Goal: Transaction & Acquisition: Purchase product/service

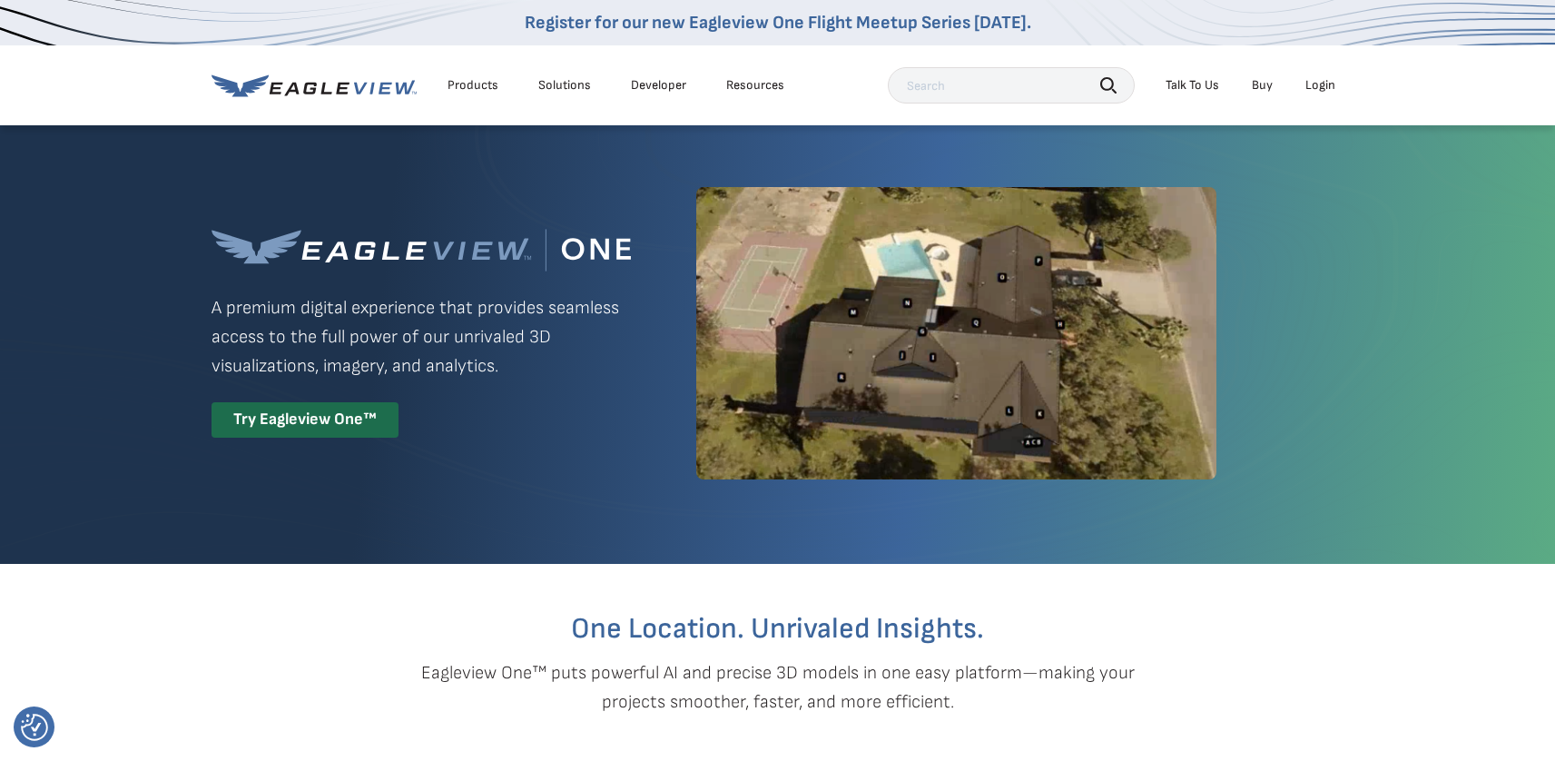
click at [1323, 89] on div "Login" at bounding box center [1321, 85] width 30 height 16
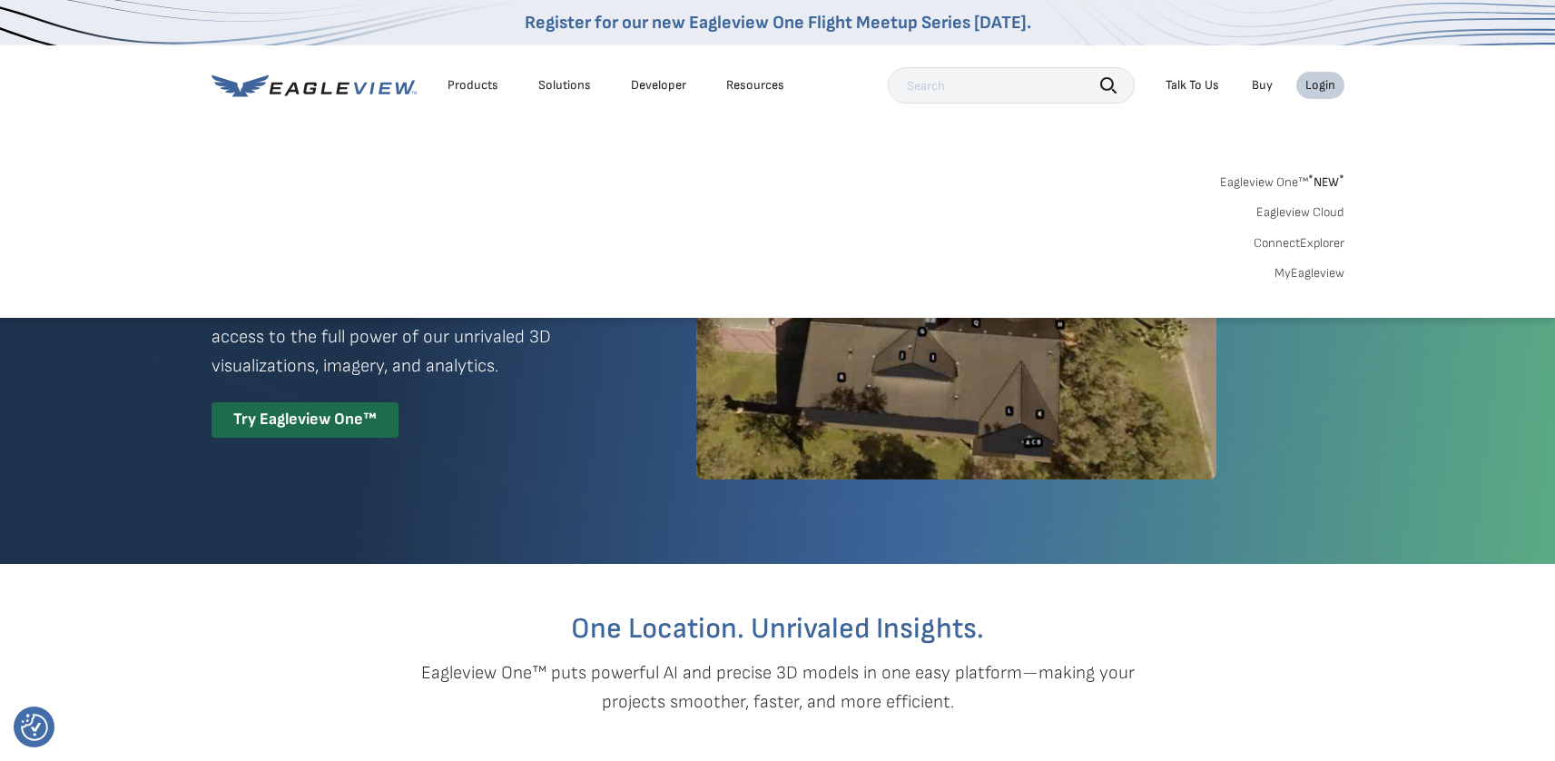
click at [1322, 271] on link "MyEagleview" at bounding box center [1310, 273] width 70 height 16
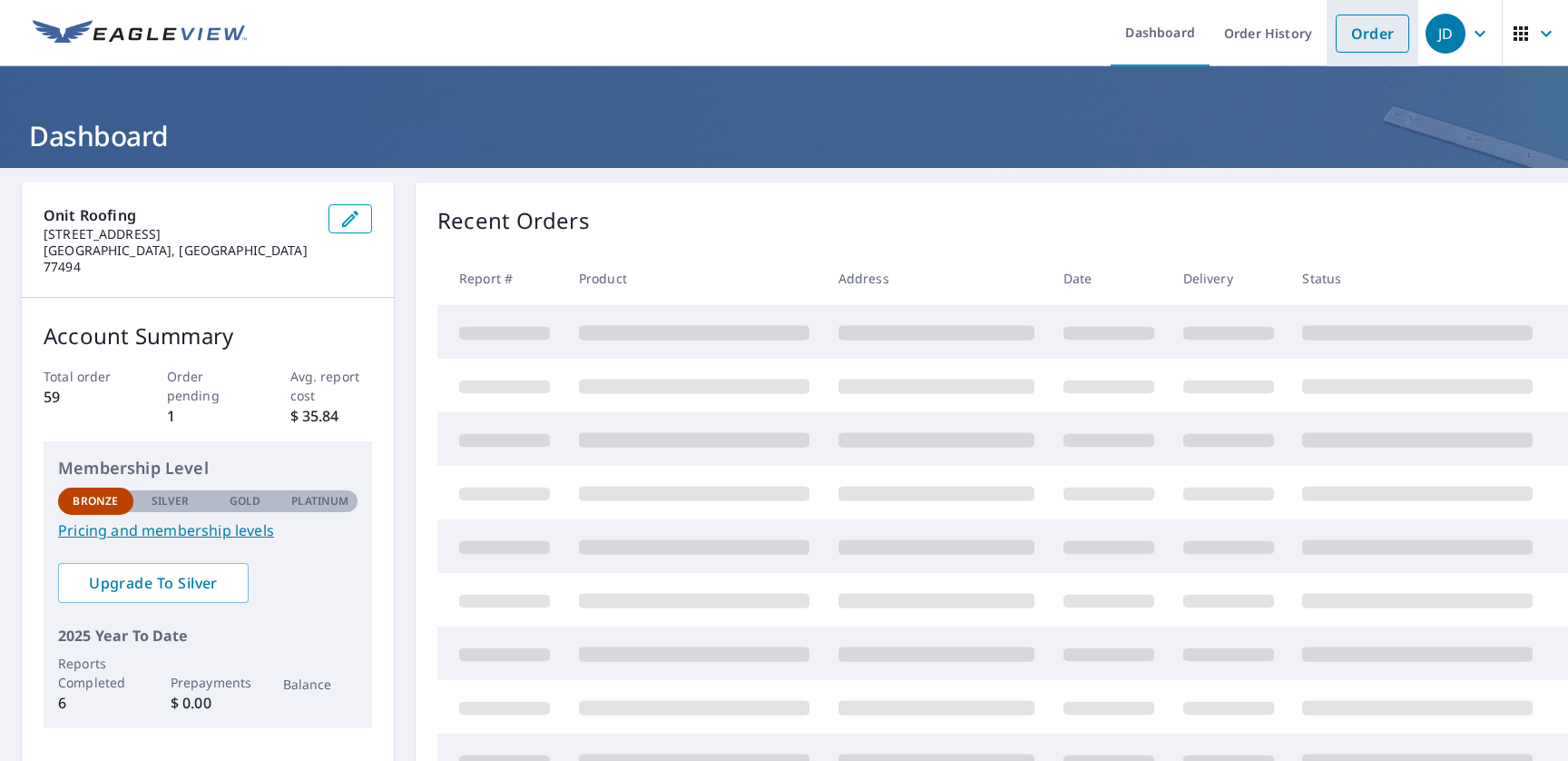
click at [1369, 31] on link "Order" at bounding box center [1372, 34] width 74 height 38
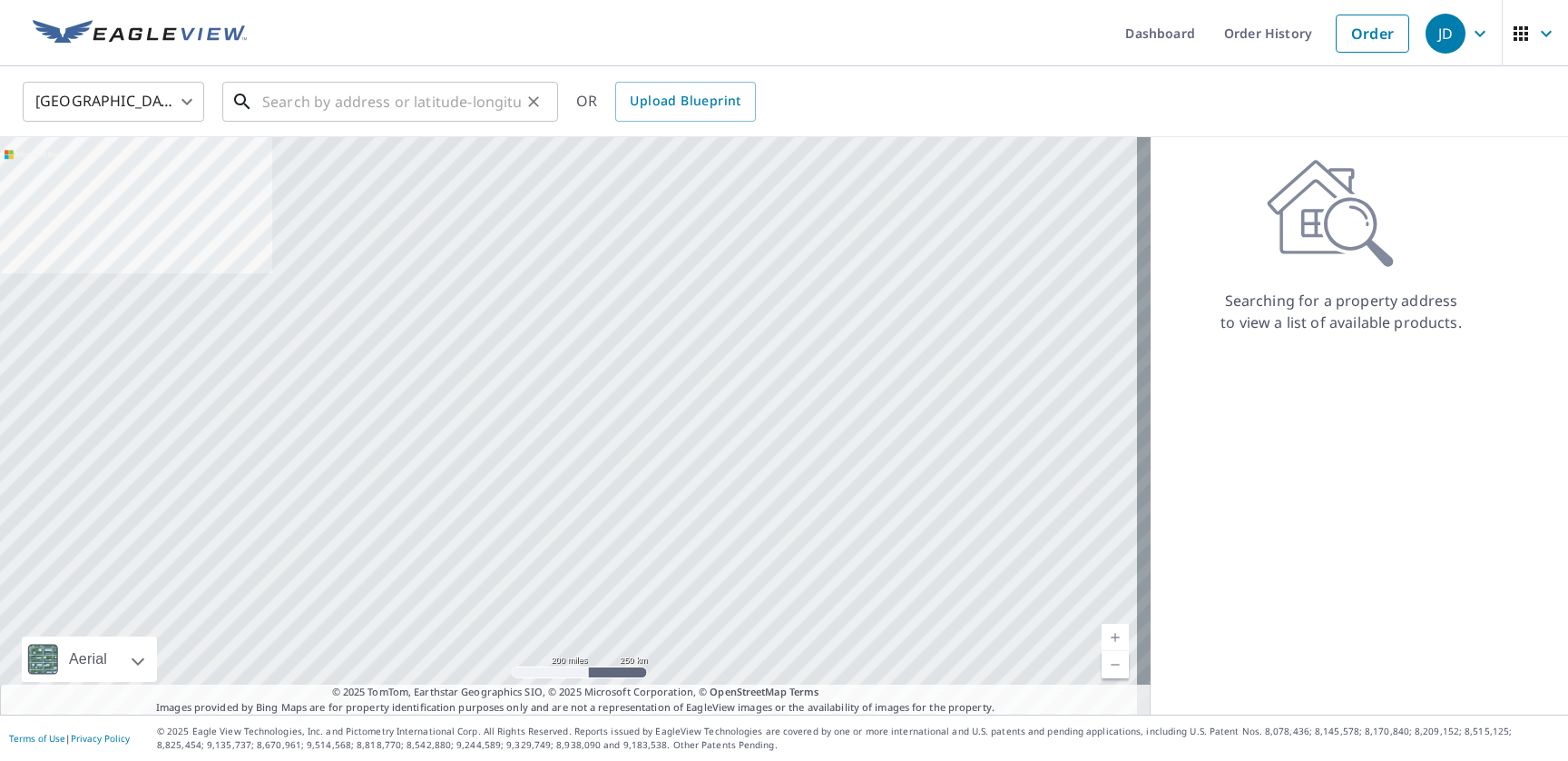
click at [427, 90] on input "text" at bounding box center [391, 101] width 259 height 51
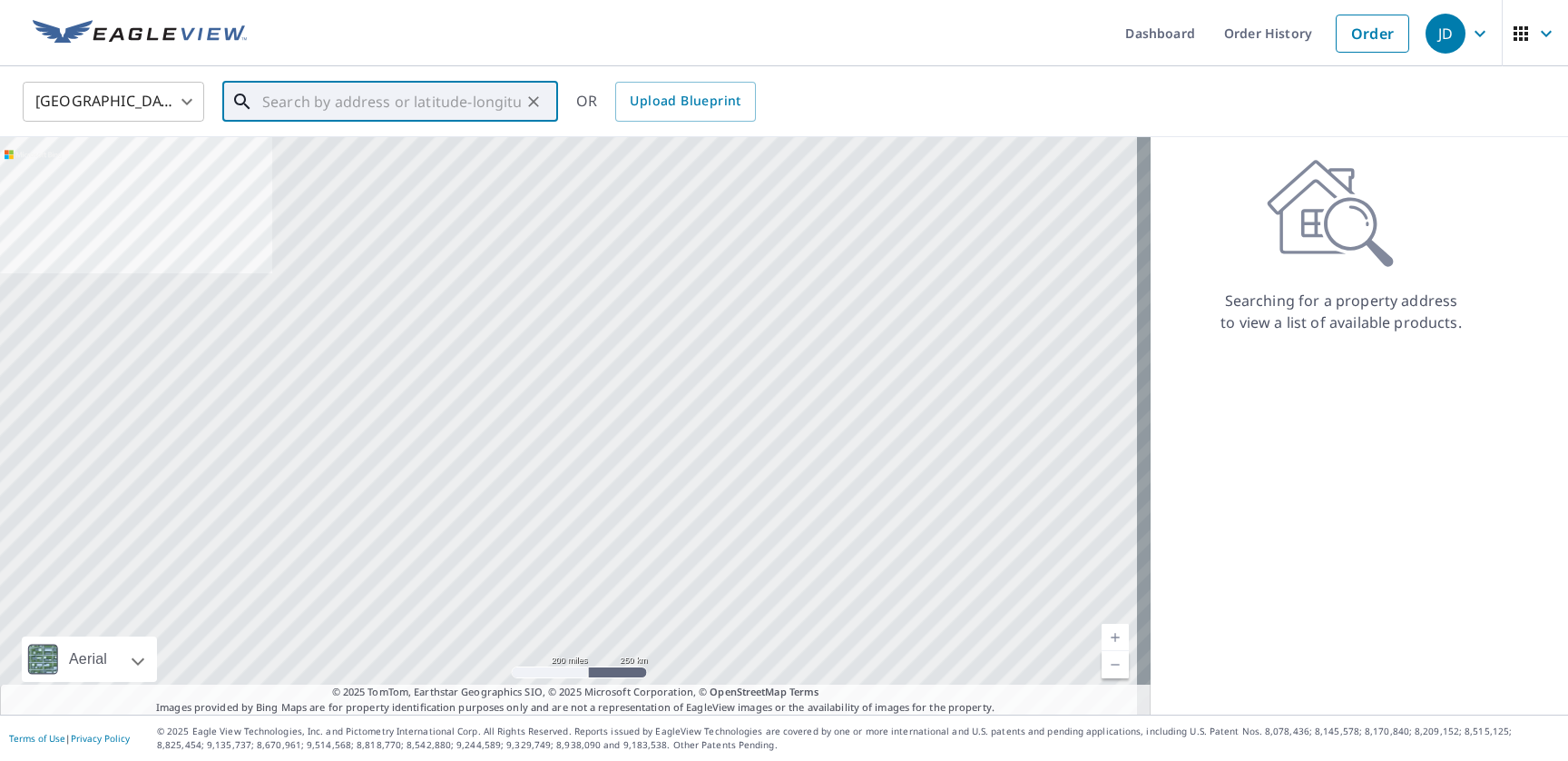
paste input "14522 Dracaena Court, Houston, Texas"
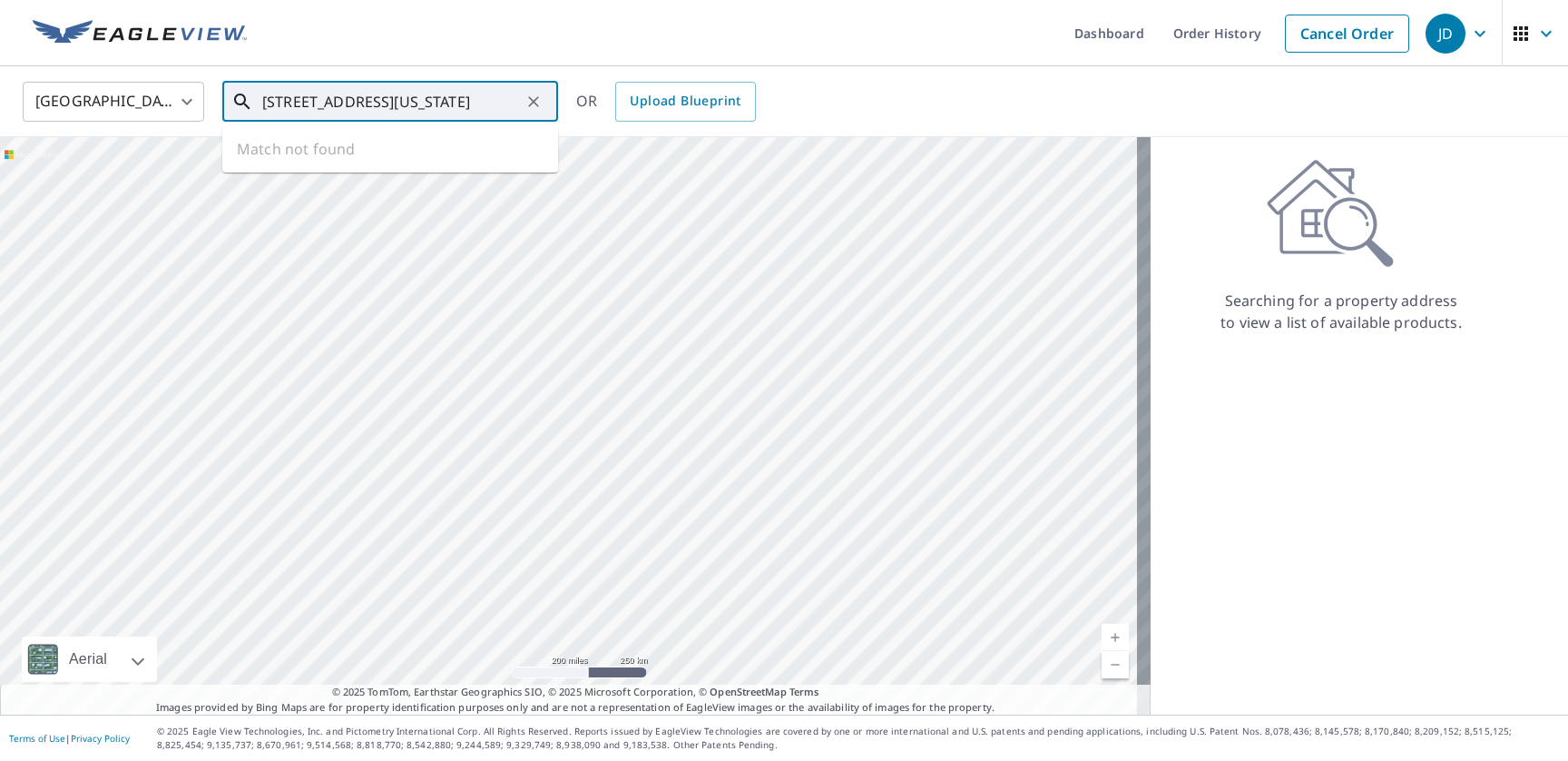
scroll to position [0, 9]
click at [379, 163] on span "14522 Dracaena Ct" at bounding box center [401, 154] width 285 height 22
type input "14522 Dracaena Ct Houston, TX 77070"
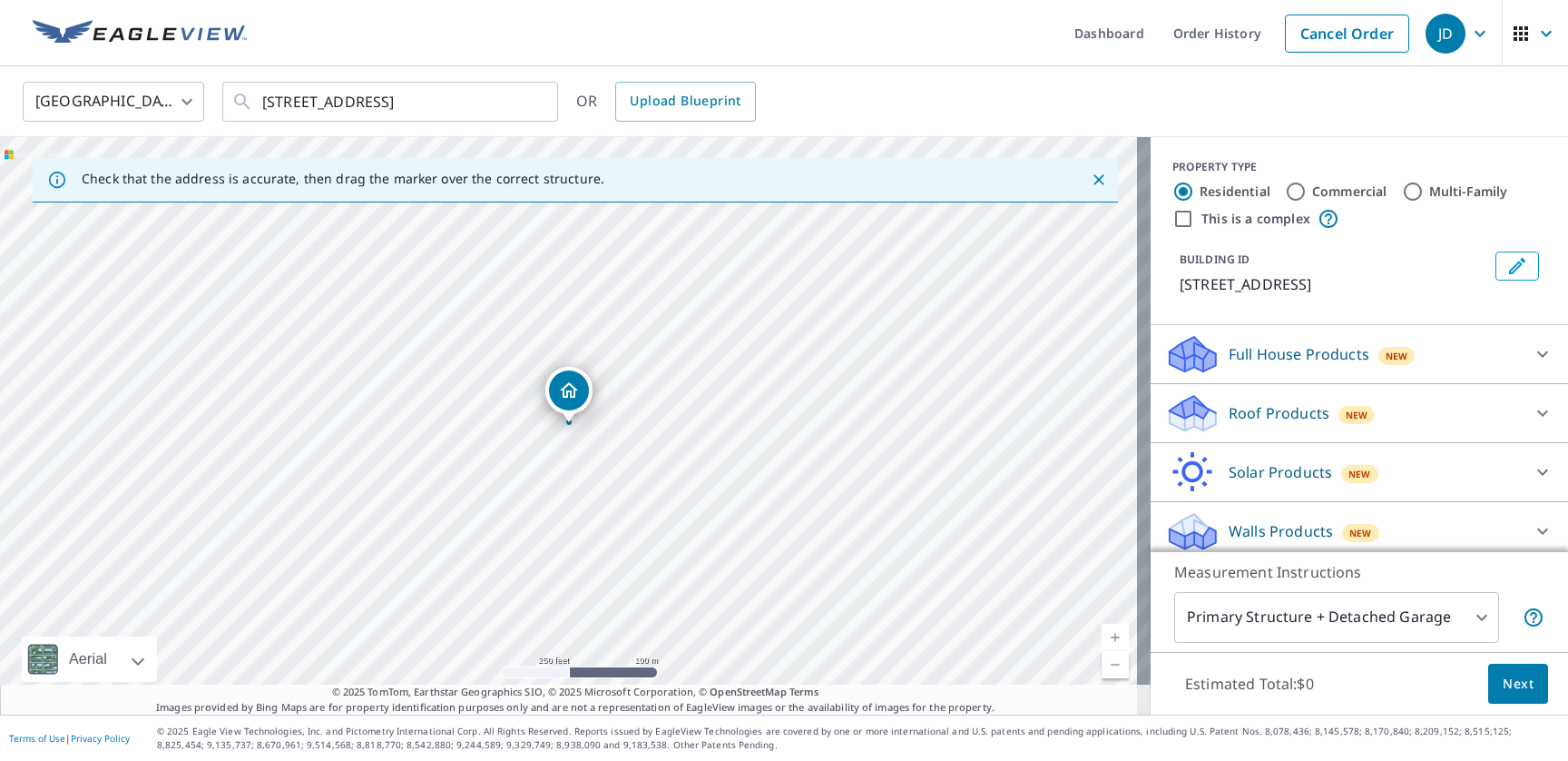
click at [1478, 411] on div "Roof Products New" at bounding box center [1343, 413] width 356 height 43
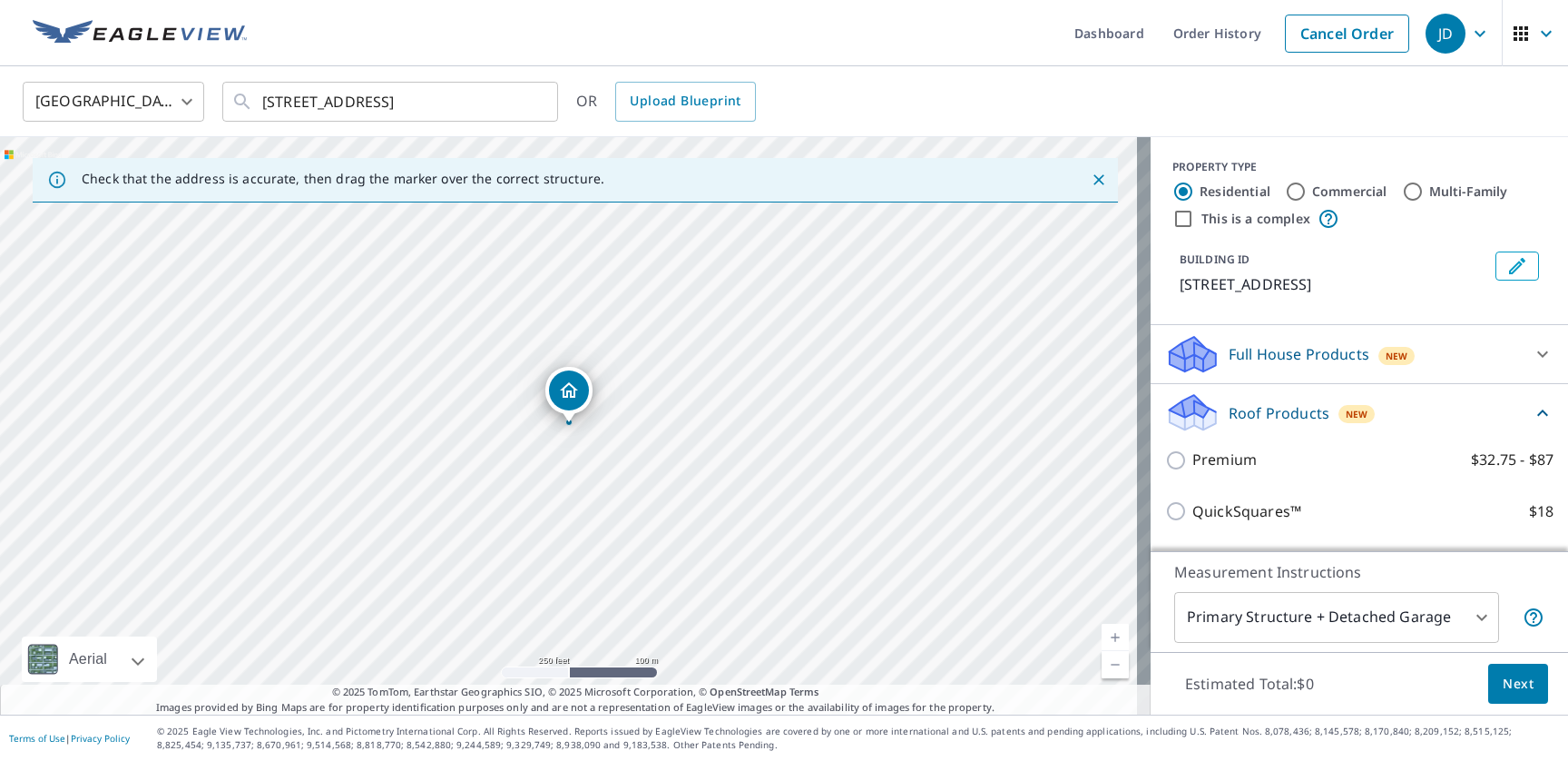
scroll to position [23, 0]
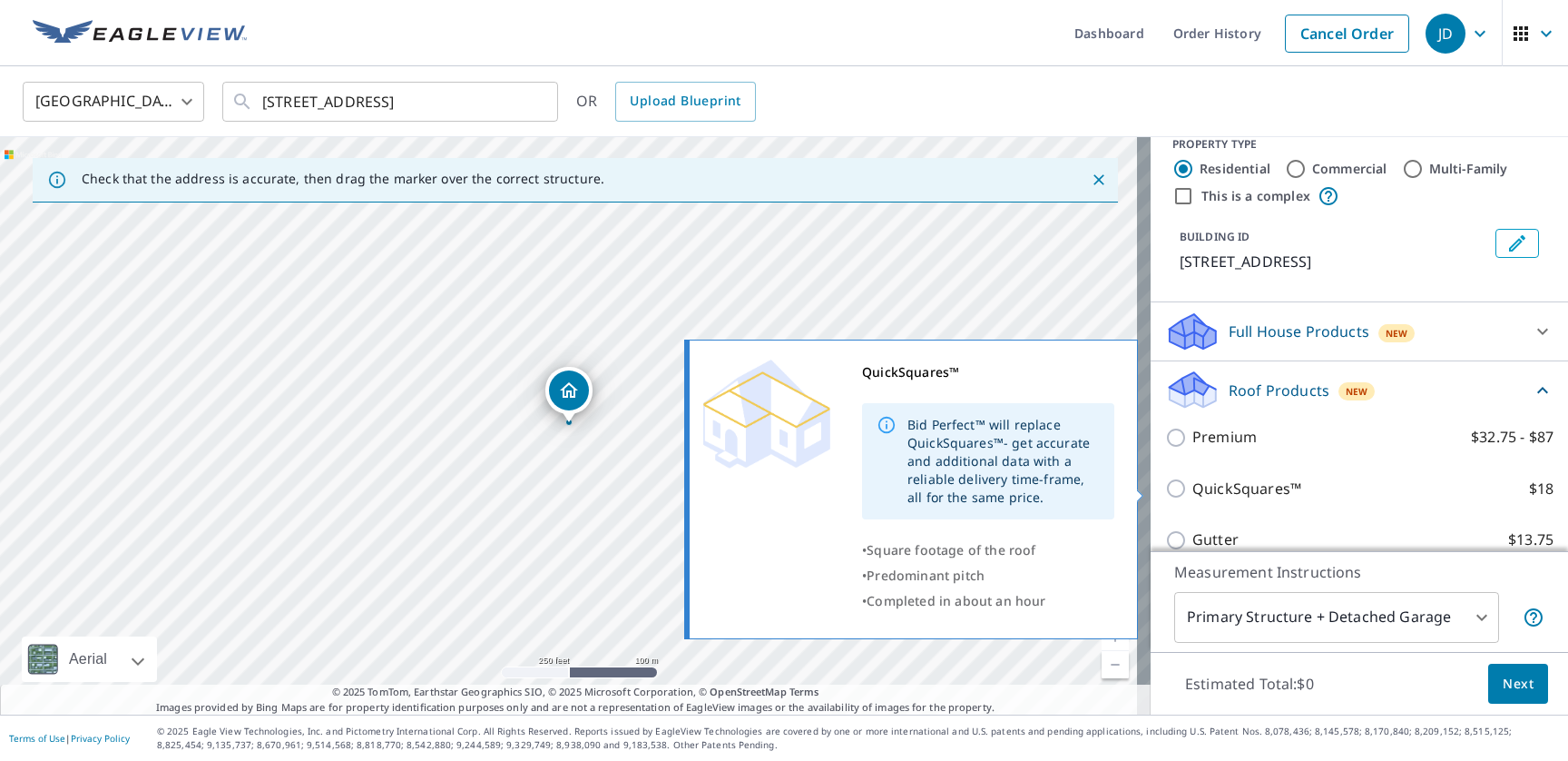
click at [1165, 490] on input "QuickSquares™ $18" at bounding box center [1178, 489] width 27 height 22
checkbox input "true"
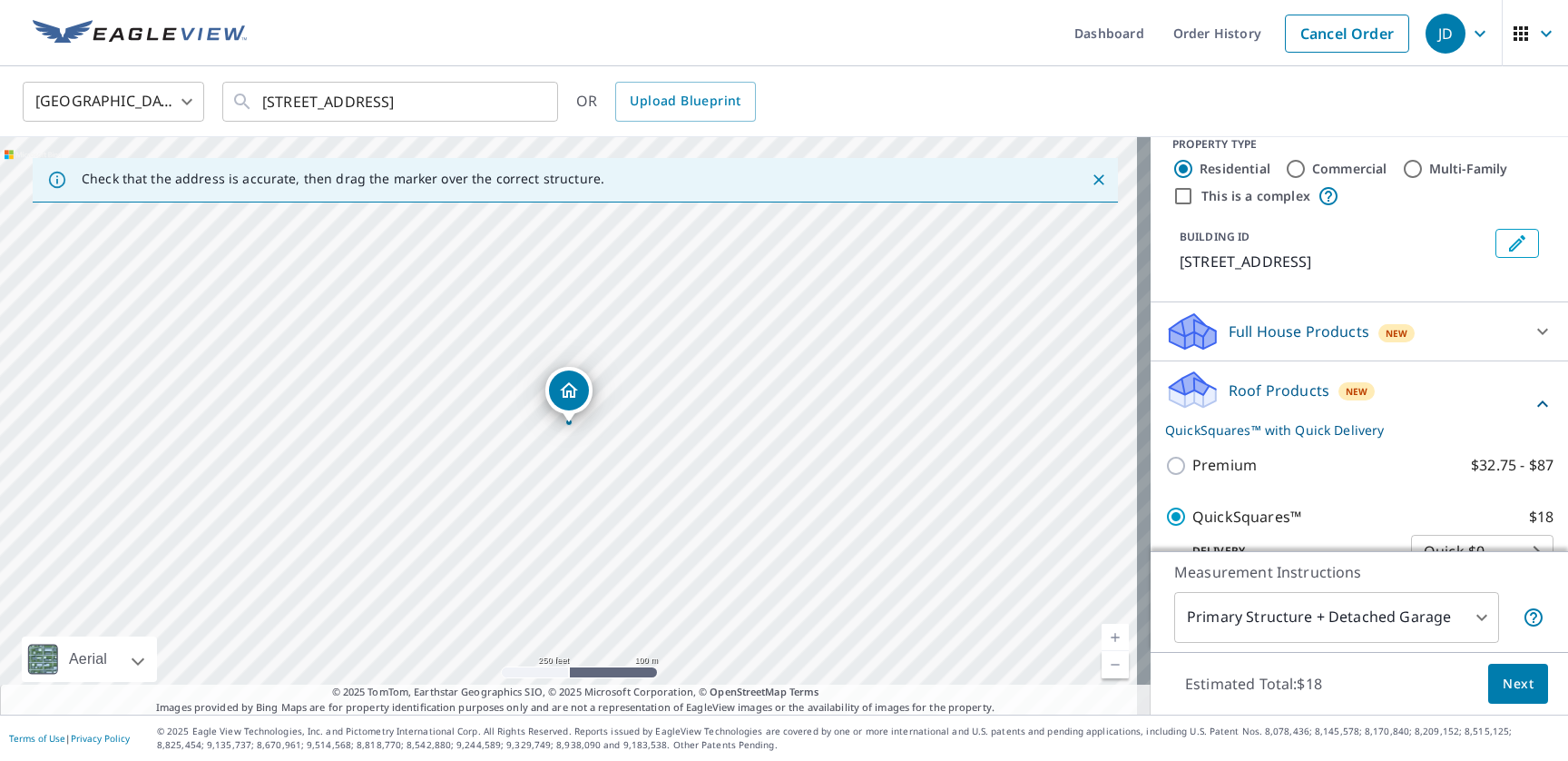
scroll to position [285, 0]
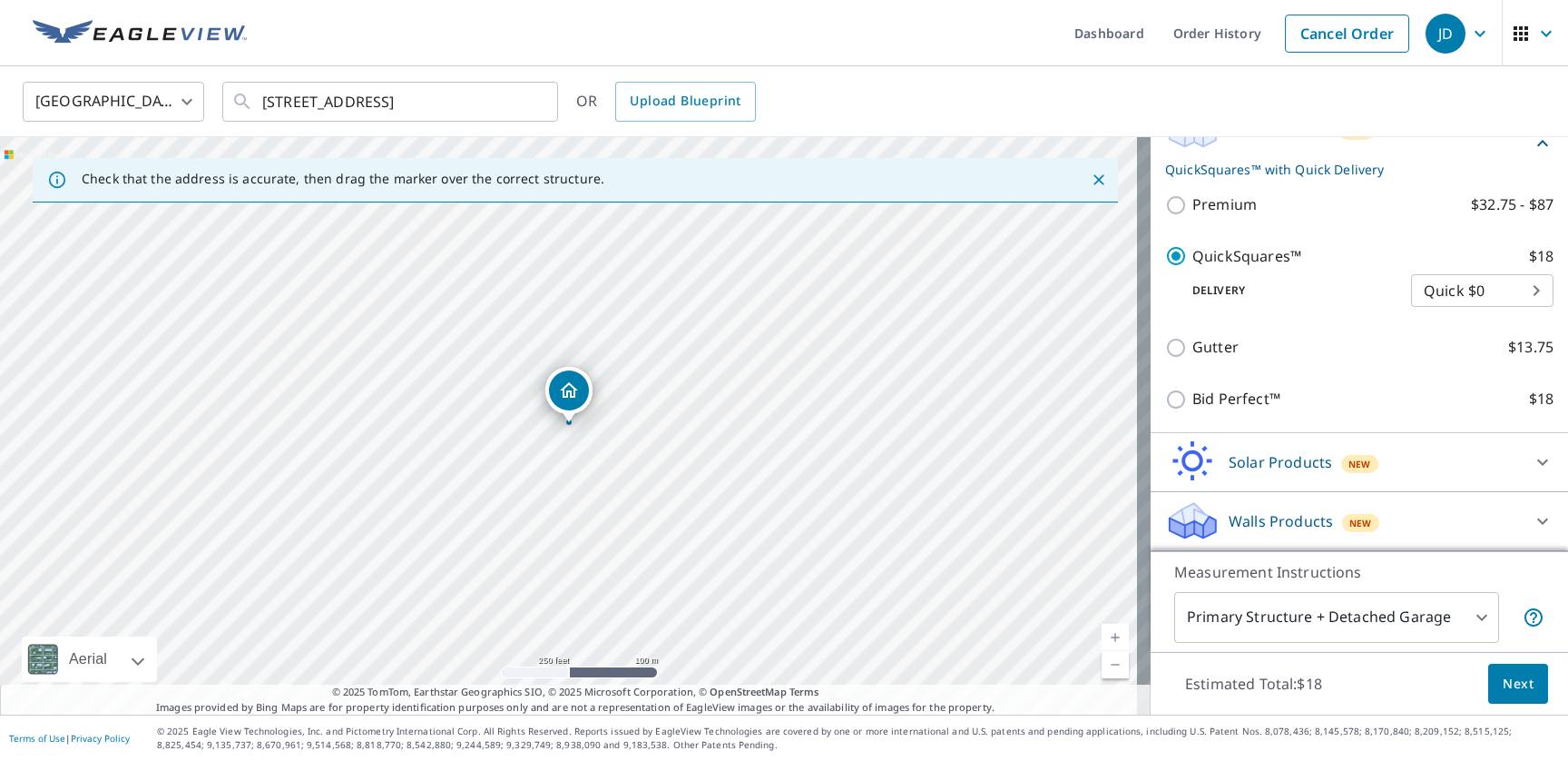
click at [1513, 695] on button "Next" at bounding box center [1518, 684] width 60 height 41
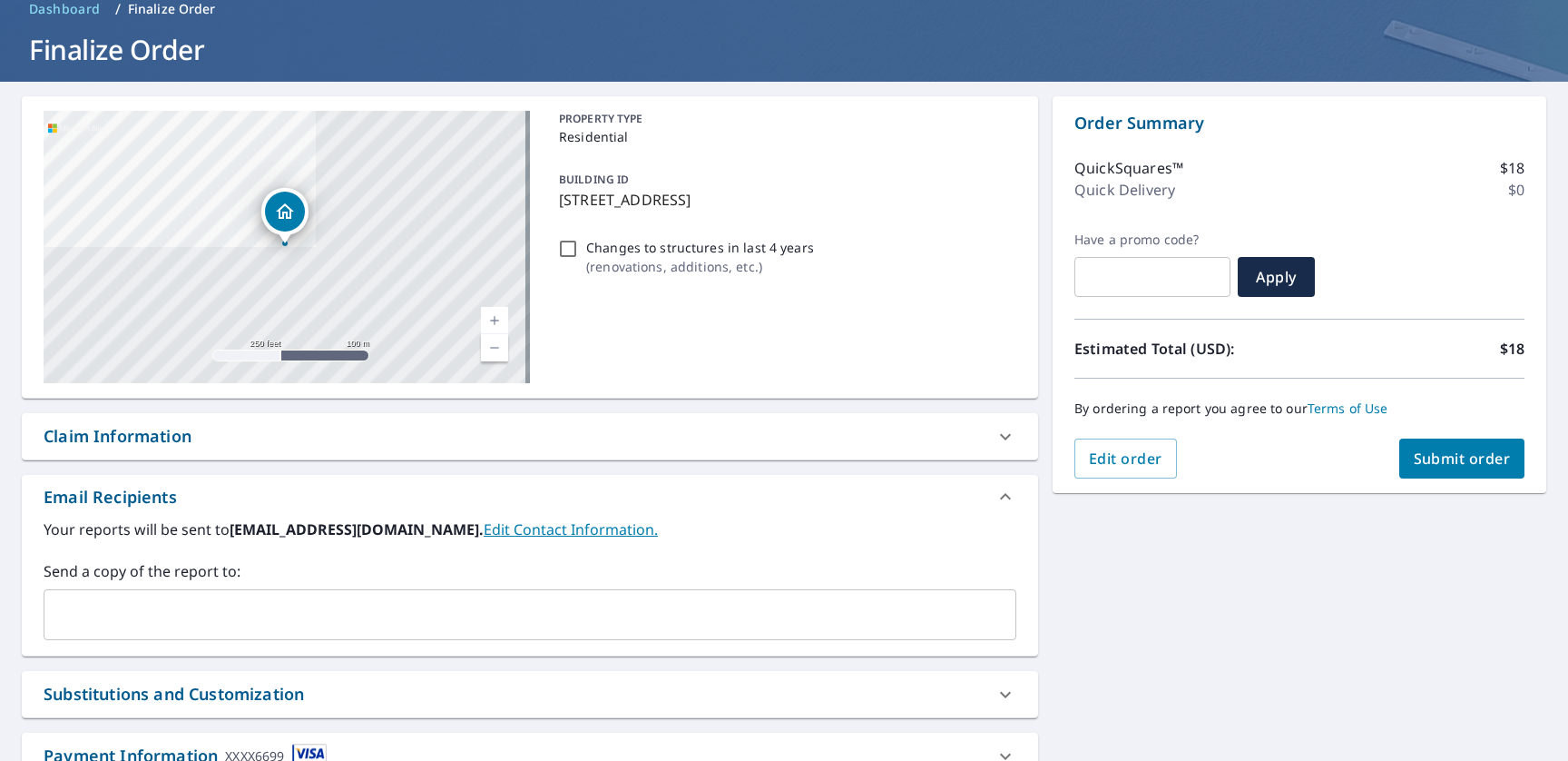
scroll to position [222, 0]
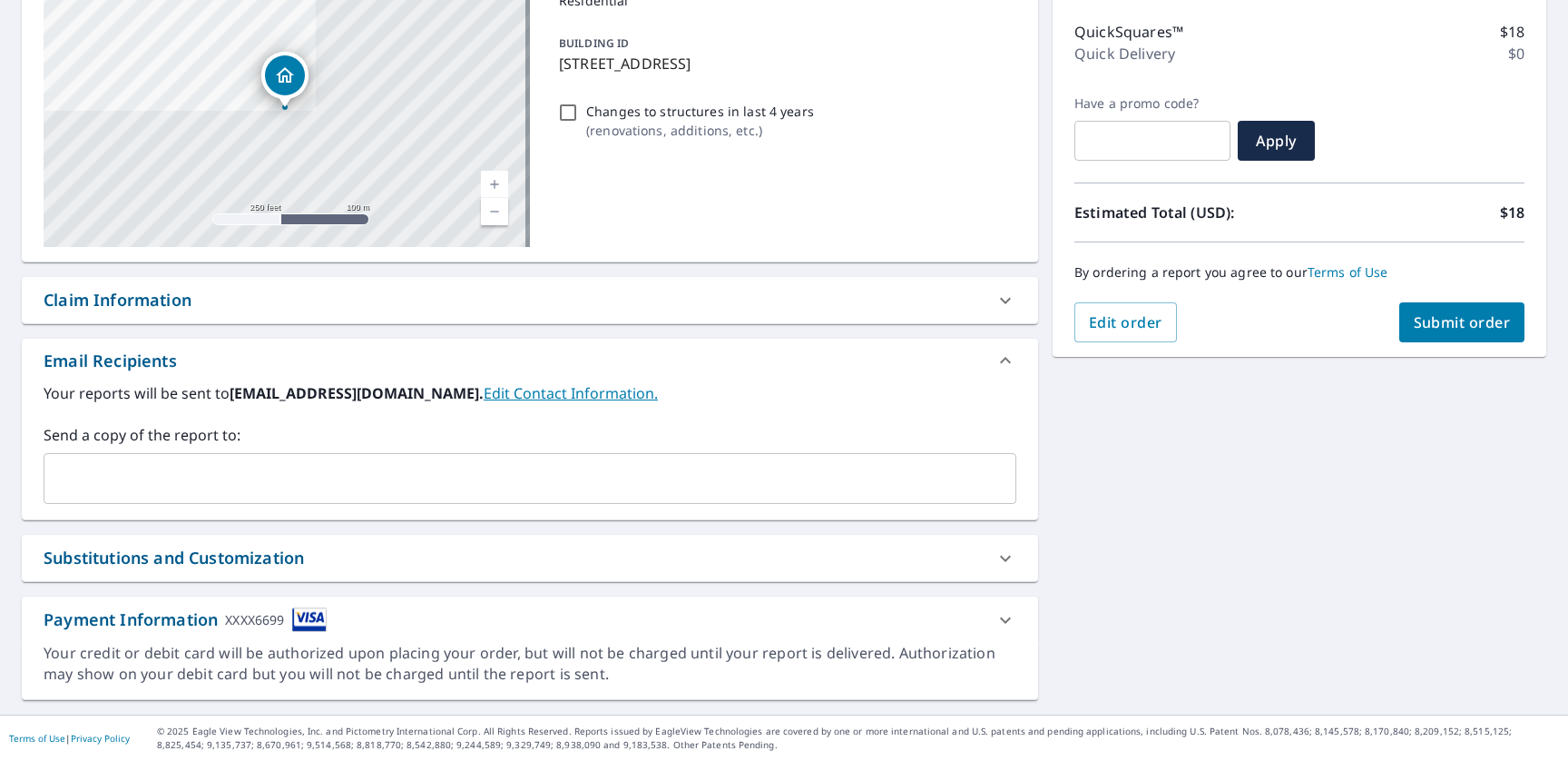
click at [188, 479] on input "text" at bounding box center [517, 478] width 929 height 34
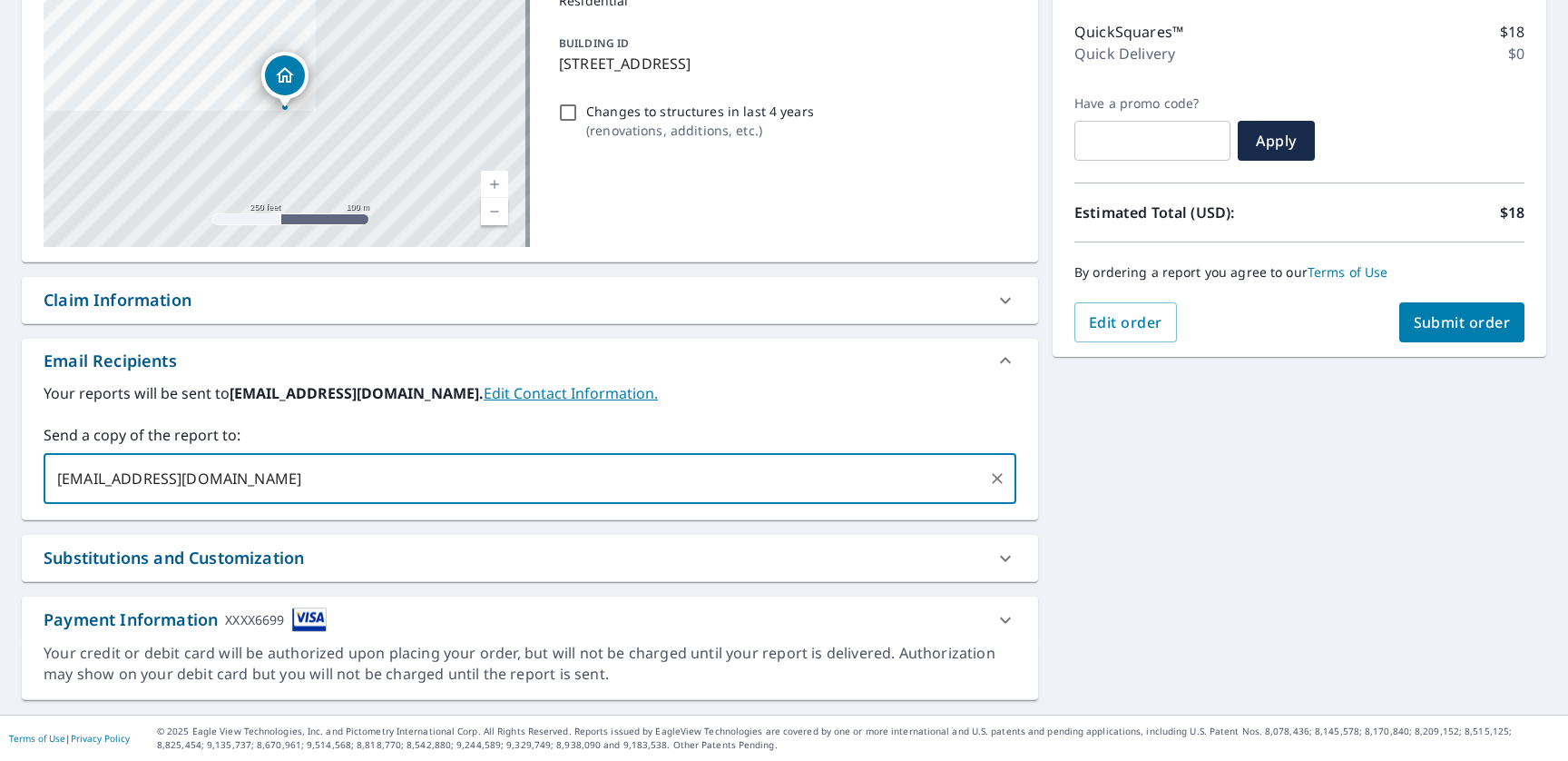
type input "joshdill@onitroofing.com"
click at [1086, 408] on div "**********" at bounding box center [784, 330] width 1568 height 769
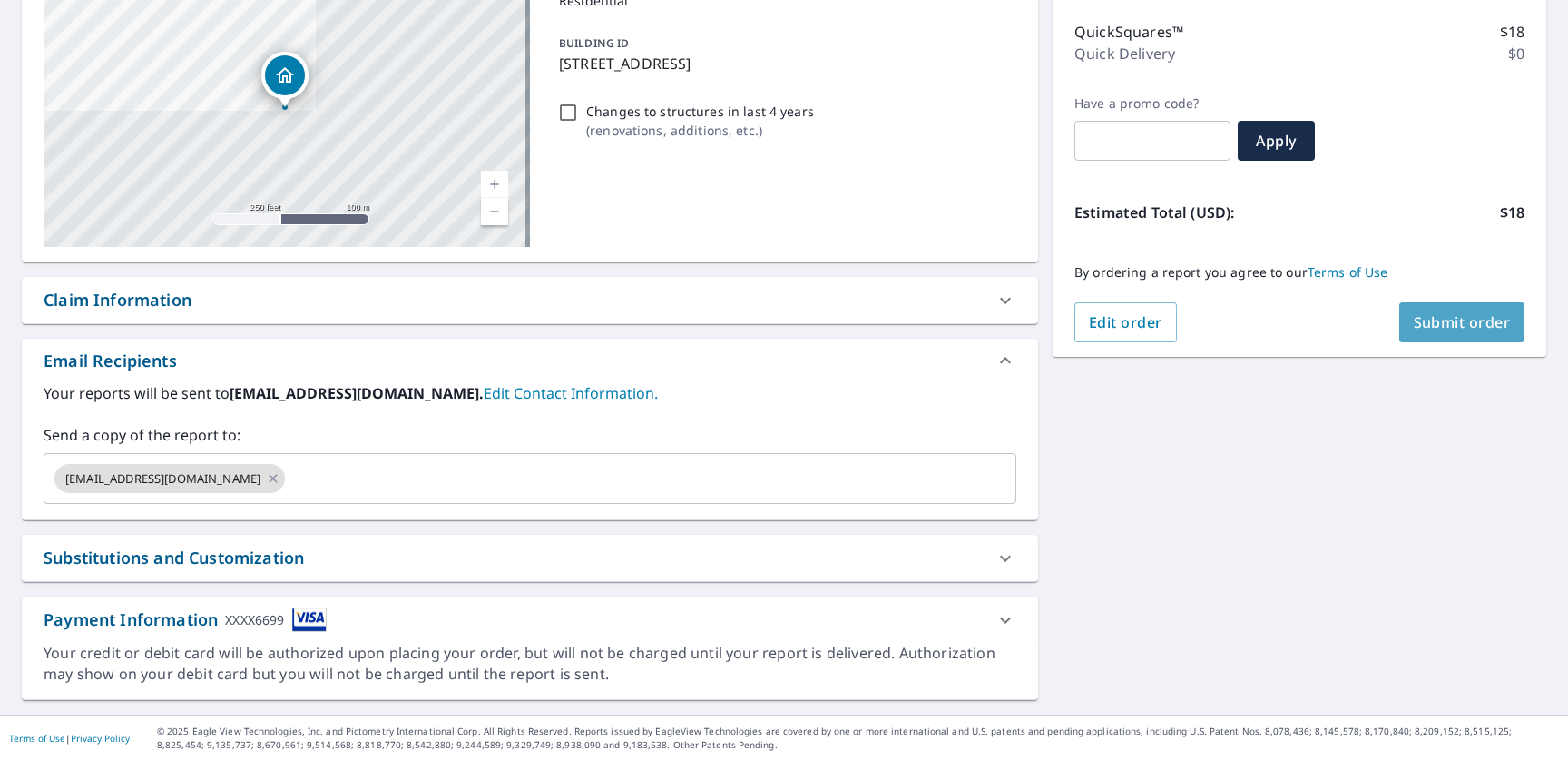
click at [1460, 313] on span "Submit order" at bounding box center [1461, 322] width 97 height 20
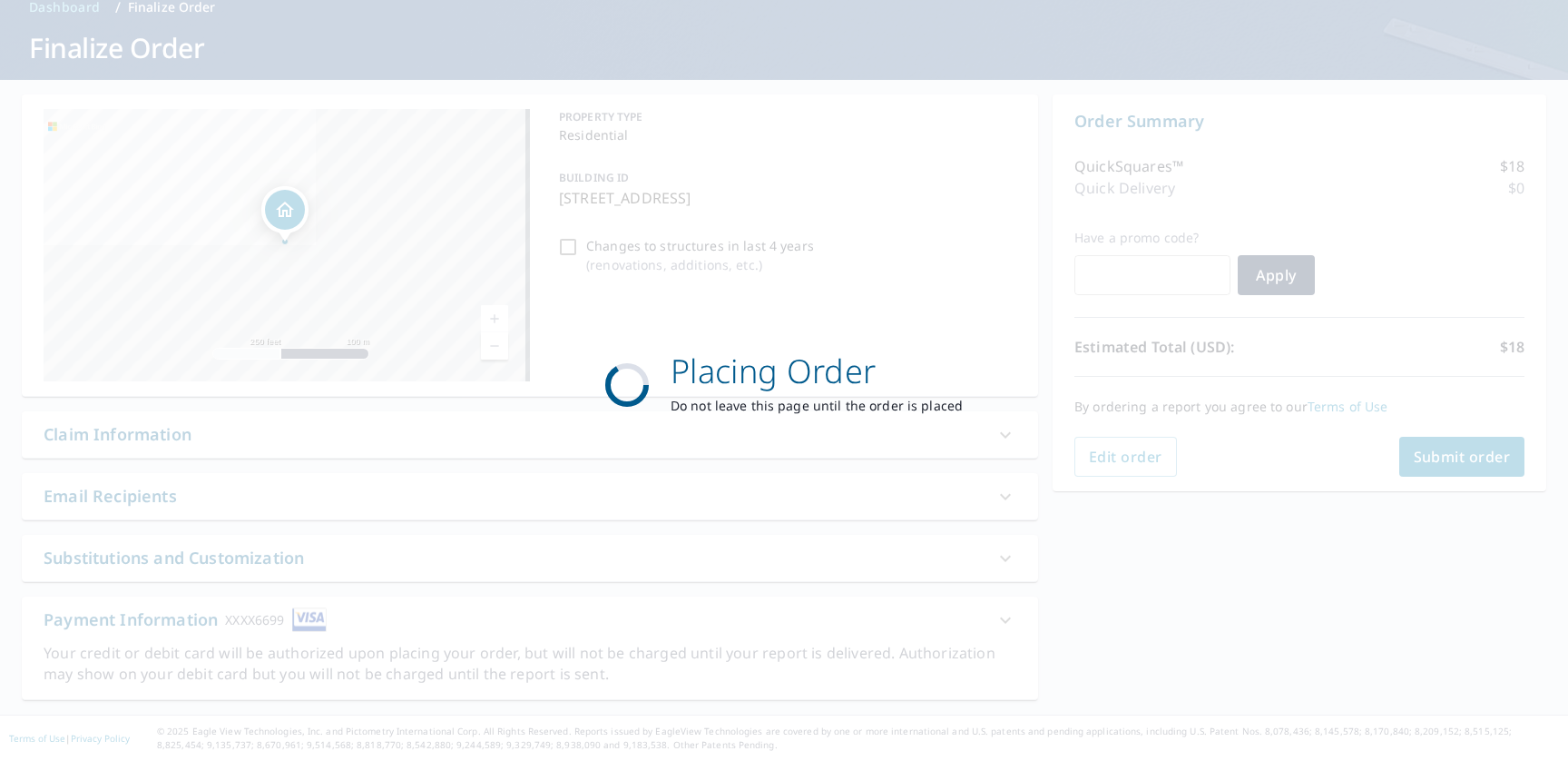
scroll to position [88, 0]
